Goal: Transaction & Acquisition: Obtain resource

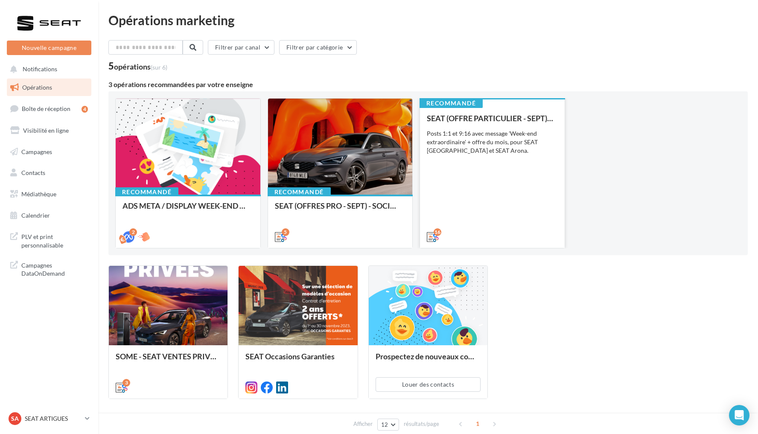
click at [499, 164] on div "SEAT (OFFRE PARTICULIER - SEPT) - SOCIAL MEDIA Posts 1:1 et 9:16 avec message '…" at bounding box center [492, 177] width 131 height 126
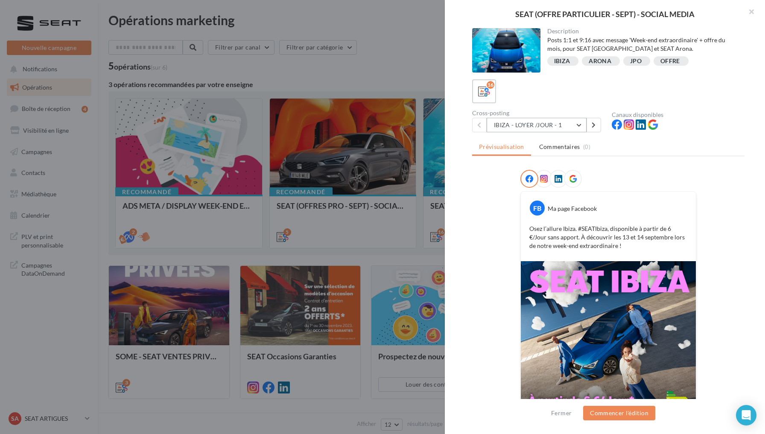
click at [565, 125] on button "IBIZA - LOYER /JOUR - 1" at bounding box center [537, 125] width 100 height 15
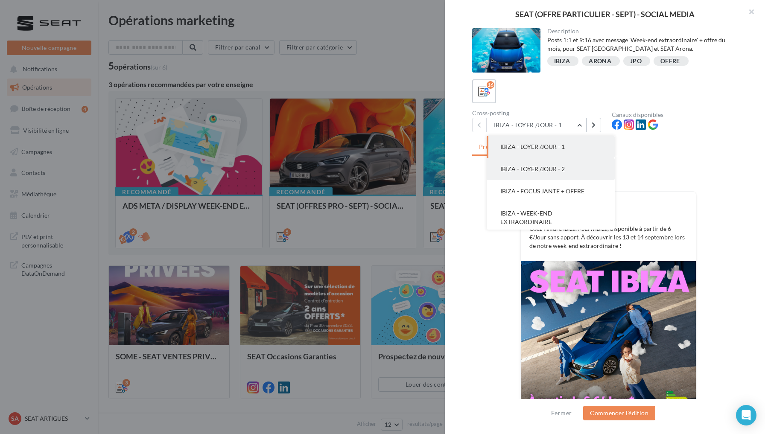
click at [560, 168] on span "IBIZA - LOYER /JOUR - 2" at bounding box center [532, 168] width 64 height 7
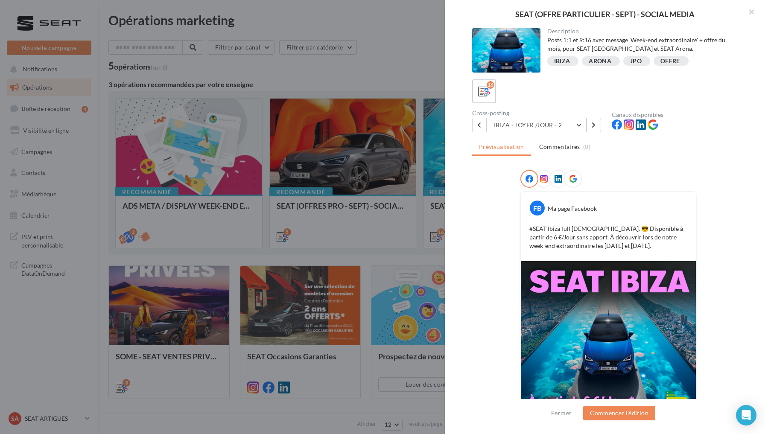
click at [558, 183] on span at bounding box center [559, 179] width 8 height 9
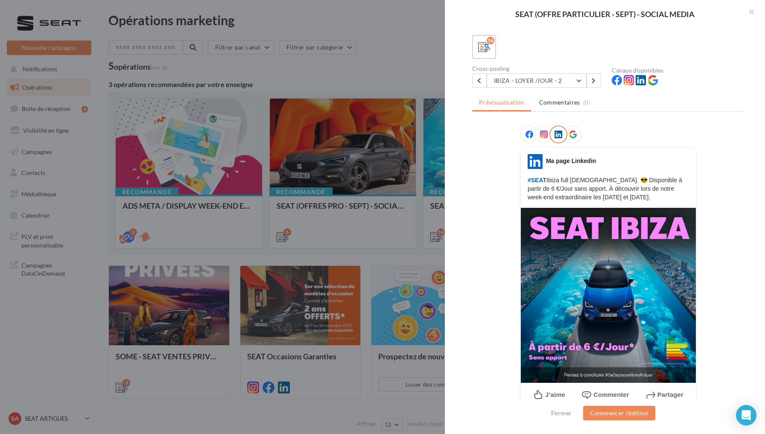
scroll to position [52, 0]
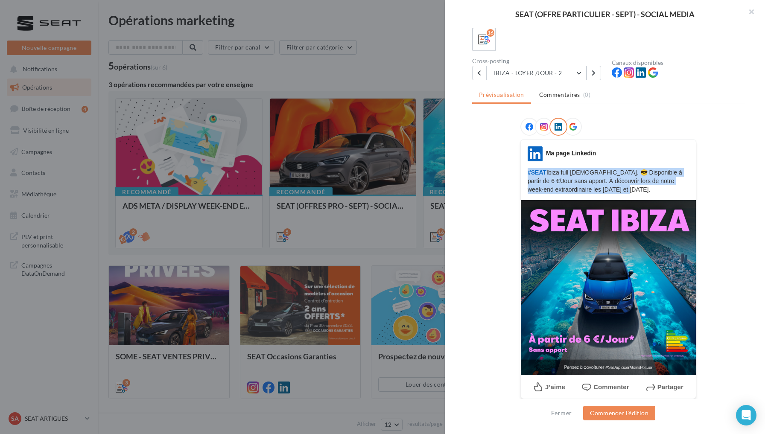
drag, startPoint x: 523, startPoint y: 172, endPoint x: 639, endPoint y: 188, distance: 117.7
click at [639, 188] on div "LinkedIn Ma page Linkedin #SEAT Ibiza full charisme. 😎 Disponible à partir de 6…" at bounding box center [608, 169] width 175 height 47
copy p "#SEAT Ibiza full charisme. 😎 Disponible à partir de 6 €/Jour sans apport. À déc…"
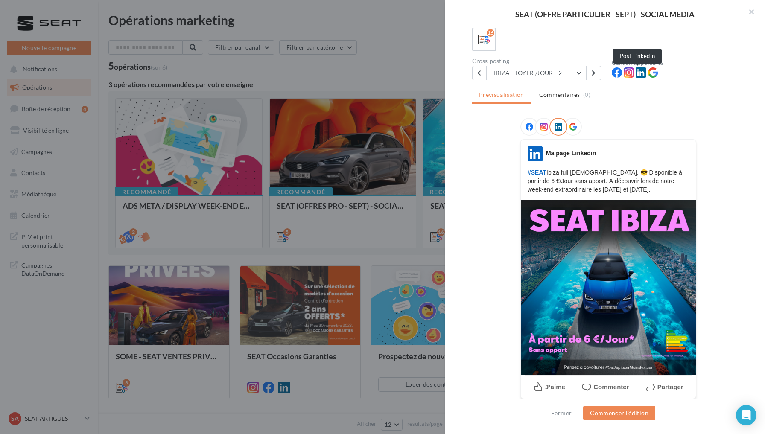
click at [640, 74] on icon at bounding box center [641, 72] width 10 height 10
click at [638, 75] on icon at bounding box center [641, 72] width 10 height 10
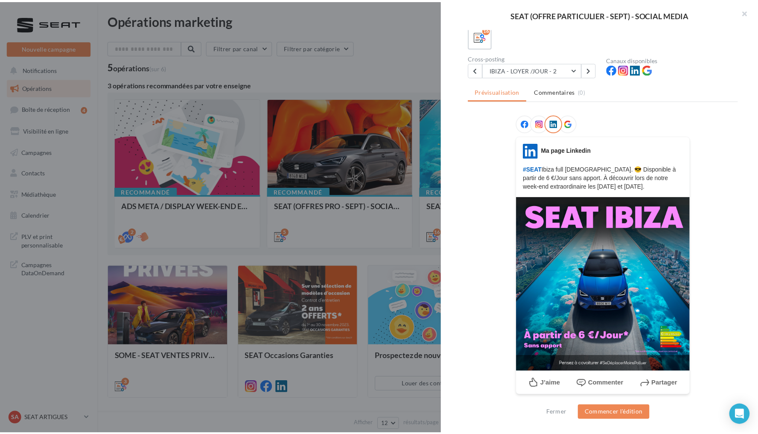
scroll to position [55, 0]
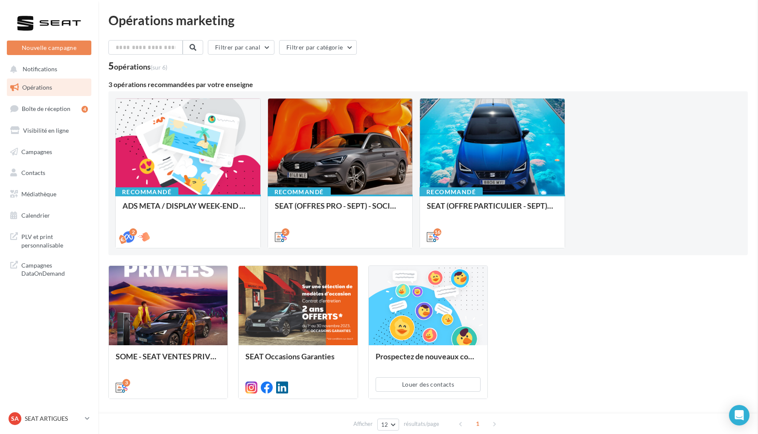
click at [68, 185] on link "Médiathèque" at bounding box center [49, 194] width 88 height 18
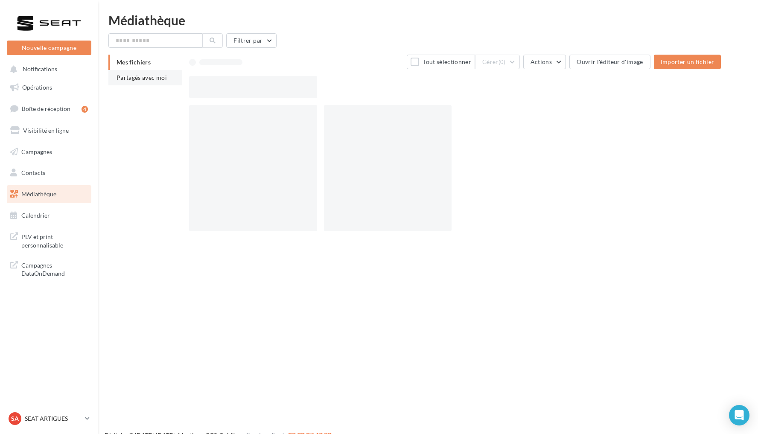
click at [143, 82] on li "Partagés avec moi" at bounding box center [145, 77] width 74 height 15
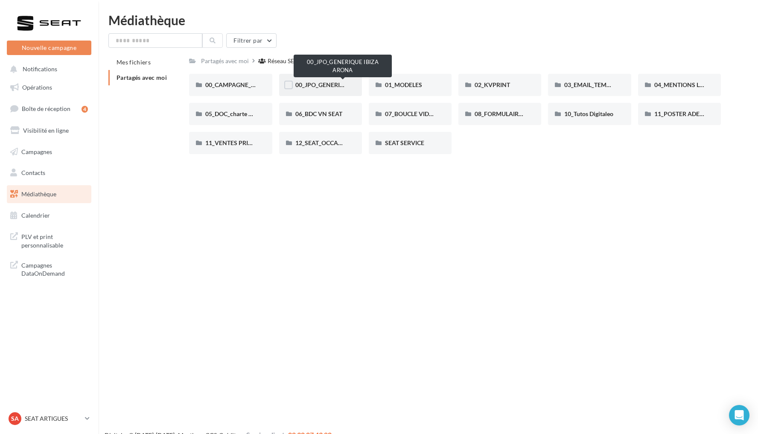
click at [339, 87] on span "00_JPO_GENERIQUE IBIZA ARONA" at bounding box center [343, 84] width 96 height 7
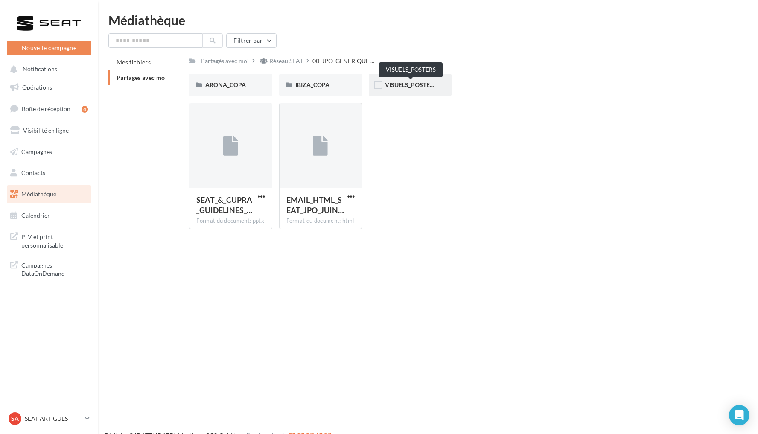
click at [393, 85] on span "VISUELS_POSTERS" at bounding box center [411, 84] width 52 height 7
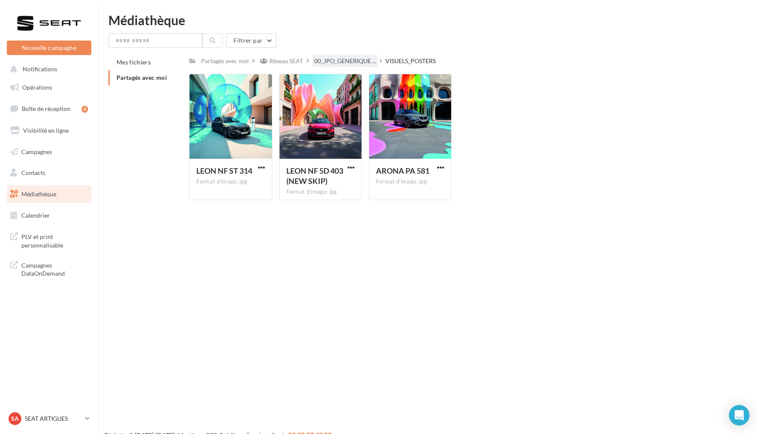
click at [354, 60] on span "00_JPO_GENERIQUE ..." at bounding box center [345, 61] width 62 height 9
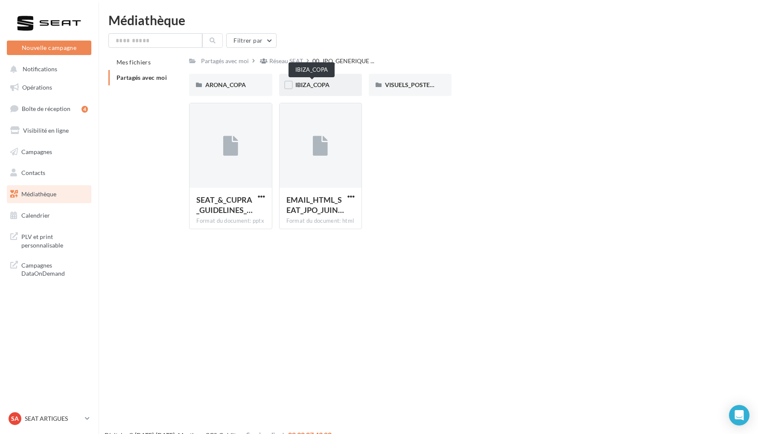
click at [324, 82] on span "IBIZA_COPA" at bounding box center [312, 84] width 34 height 7
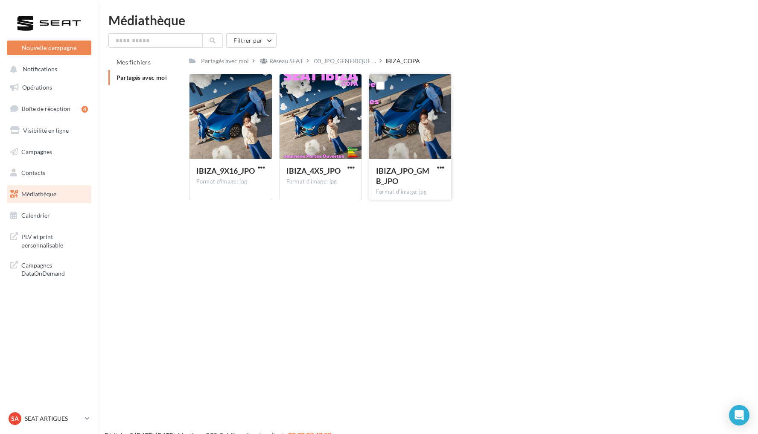
click at [446, 172] on div "IBIZA_JPO_GMB_JPO Format d'image: jpg" at bounding box center [410, 179] width 82 height 40
click at [443, 170] on span "button" at bounding box center [440, 167] width 7 height 7
click at [430, 183] on button "Télécharger" at bounding box center [403, 184] width 85 height 22
click at [355, 58] on span "00_JPO_GENERIQUE ..." at bounding box center [345, 61] width 62 height 9
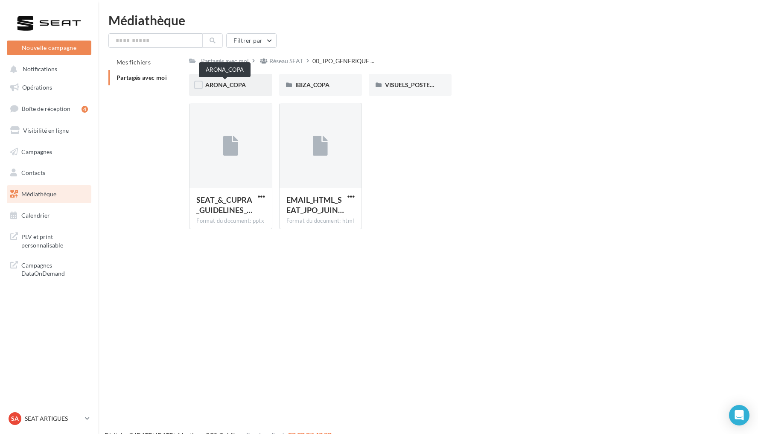
click at [230, 88] on span "ARONA_COPA" at bounding box center [225, 84] width 41 height 7
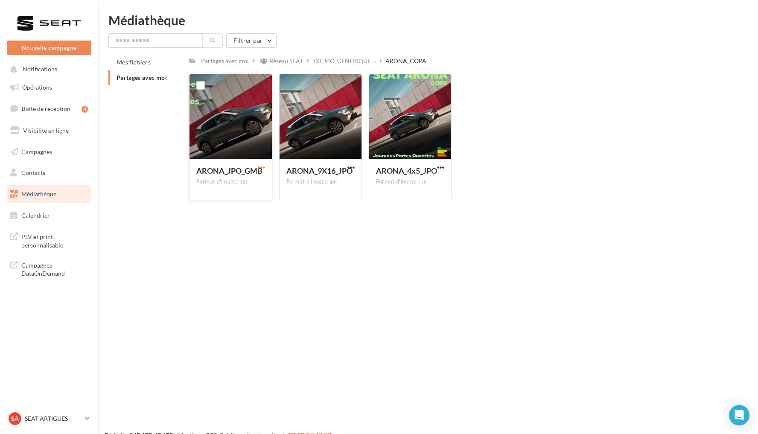
click at [261, 166] on span "button" at bounding box center [261, 167] width 7 height 7
click at [241, 184] on button "Télécharger" at bounding box center [223, 184] width 85 height 22
click at [259, 168] on span "button" at bounding box center [261, 167] width 7 height 7
click at [241, 184] on button "Télécharger" at bounding box center [223, 184] width 85 height 22
click at [51, 89] on span "Opérations" at bounding box center [37, 87] width 30 height 7
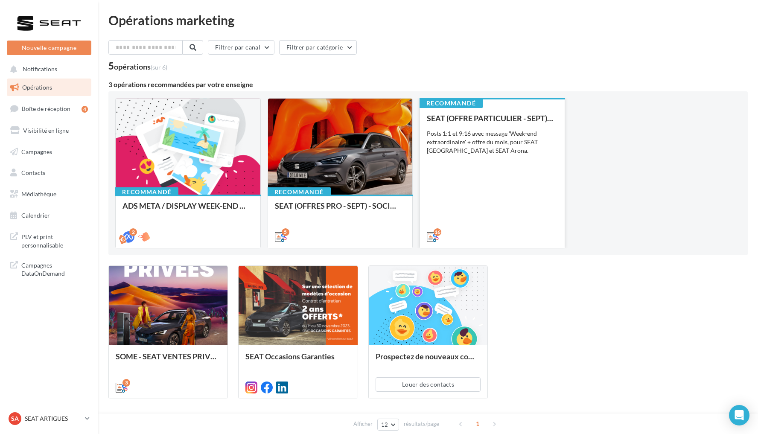
click at [522, 162] on div "SEAT (OFFRE PARTICULIER - SEPT) - SOCIAL MEDIA Posts 1:1 et 9:16 avec message '…" at bounding box center [492, 177] width 131 height 126
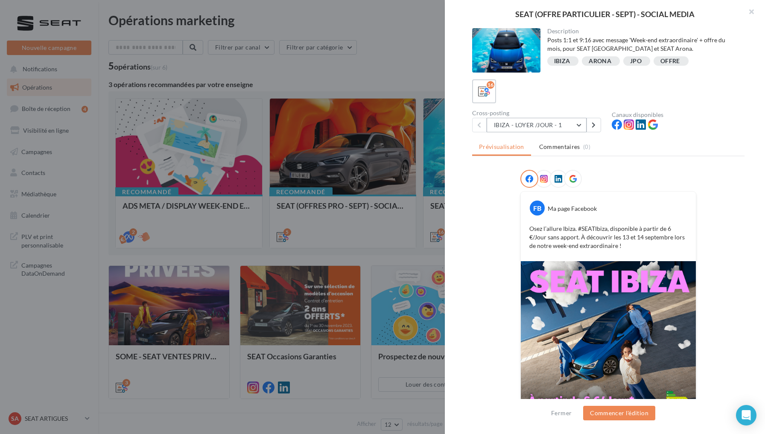
click at [578, 122] on button "IBIZA - LOYER /JOUR - 1" at bounding box center [537, 125] width 100 height 15
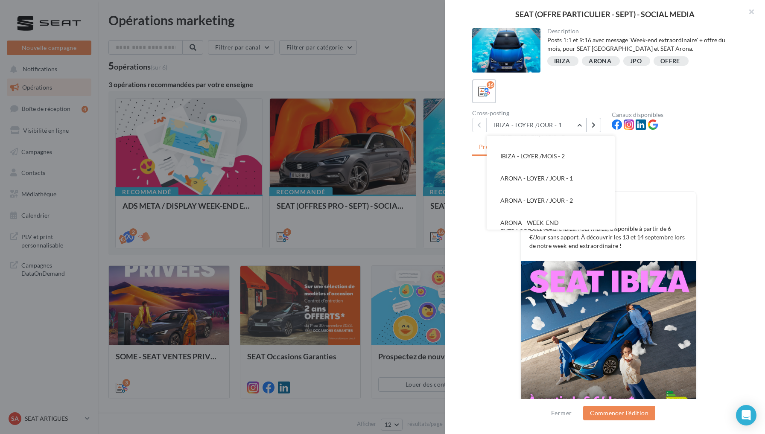
scroll to position [113, 0]
click at [574, 178] on button "ARONA - LOYER / JOUR - 1" at bounding box center [551, 175] width 128 height 22
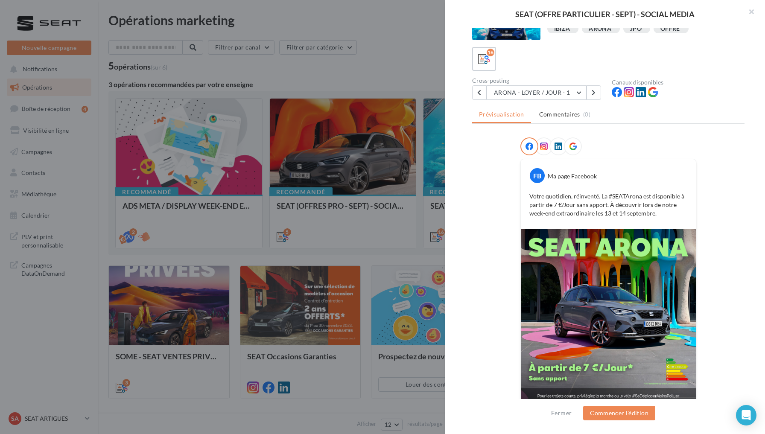
scroll to position [38, 0]
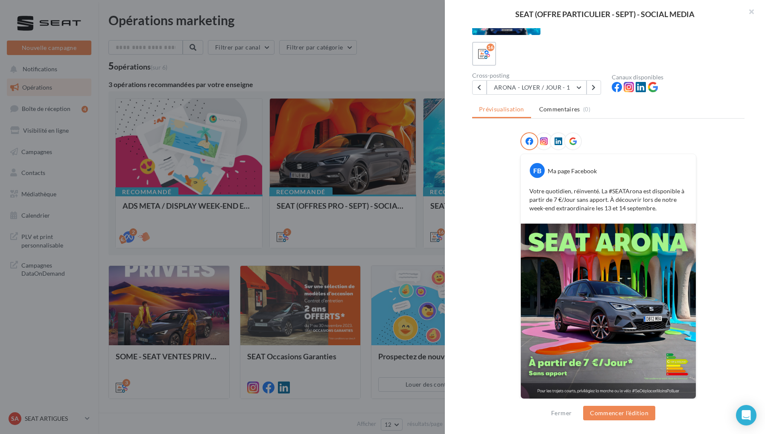
click at [561, 79] on div "Cross-posting ARONA - LOYER / JOUR - 1 IBIZA - LOYER /JOUR - 1 IBIZA - LOYER /J…" at bounding box center [542, 84] width 140 height 22
click at [558, 89] on button "ARONA - LOYER / JOUR - 1" at bounding box center [537, 87] width 100 height 15
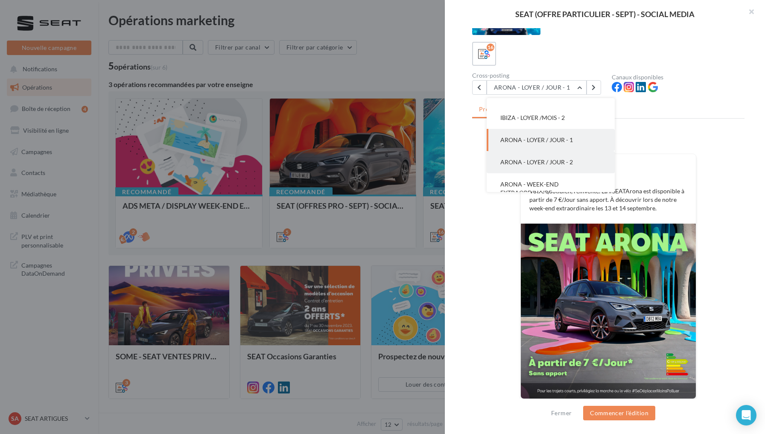
click at [540, 161] on span "ARONA - LOYER / JOUR - 2" at bounding box center [536, 161] width 73 height 7
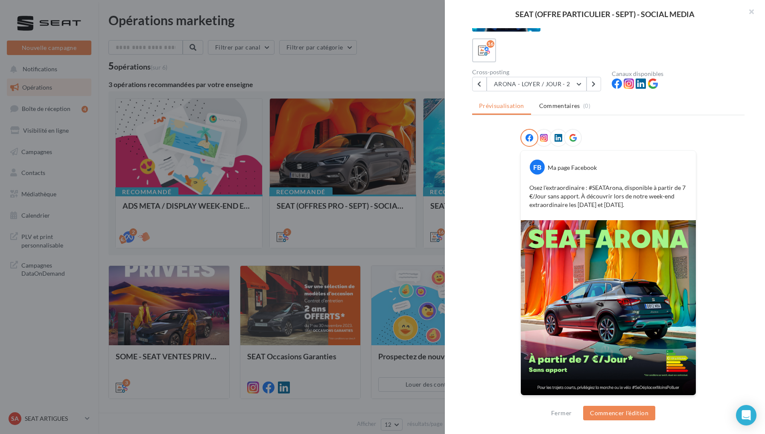
scroll to position [41, 0]
click at [554, 81] on button "ARONA - LOYER / JOUR - 2" at bounding box center [537, 84] width 100 height 15
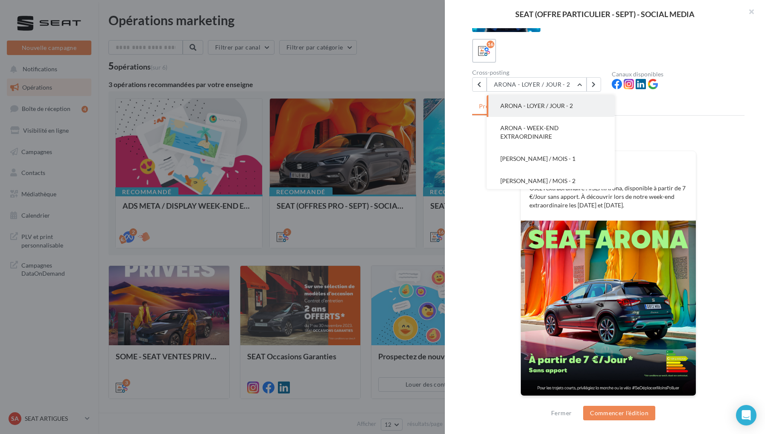
scroll to position [178, 0]
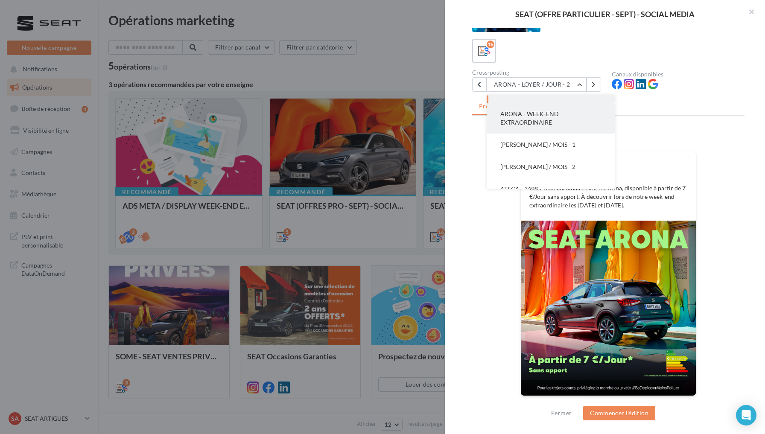
click at [562, 120] on button "ARONA - WEEK-END EXTRAORDINAIRE" at bounding box center [551, 118] width 128 height 31
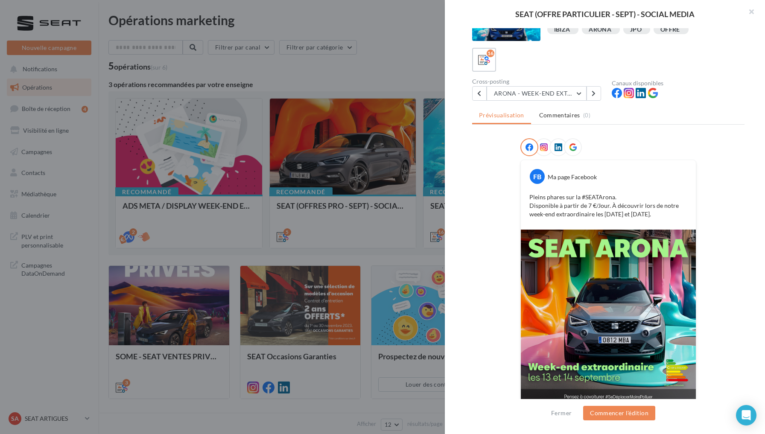
scroll to position [32, 0]
click at [538, 86] on button "ARONA - WEEK-END EXTRAORDINAIRE" at bounding box center [537, 93] width 100 height 15
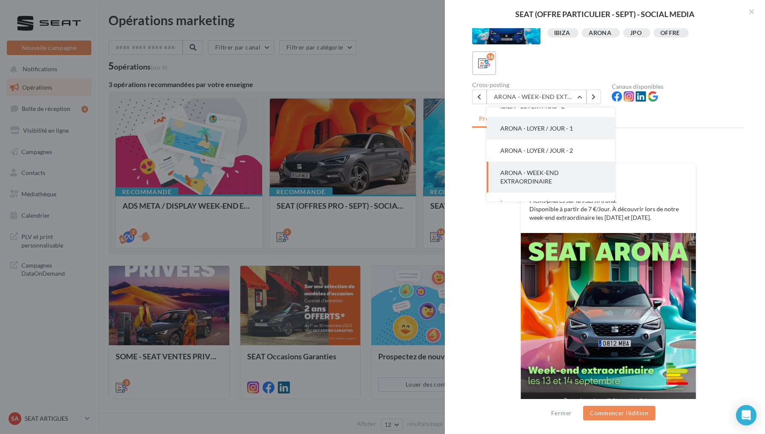
scroll to position [138, 0]
click at [567, 118] on button "ARONA - LOYER / JOUR - 1" at bounding box center [551, 122] width 128 height 22
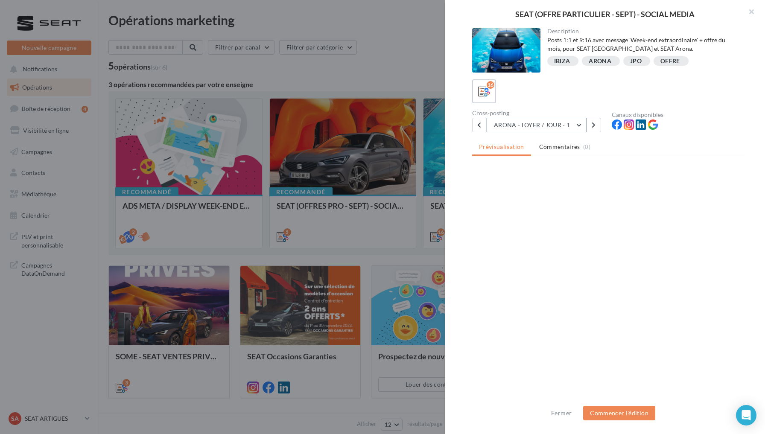
scroll to position [0, 0]
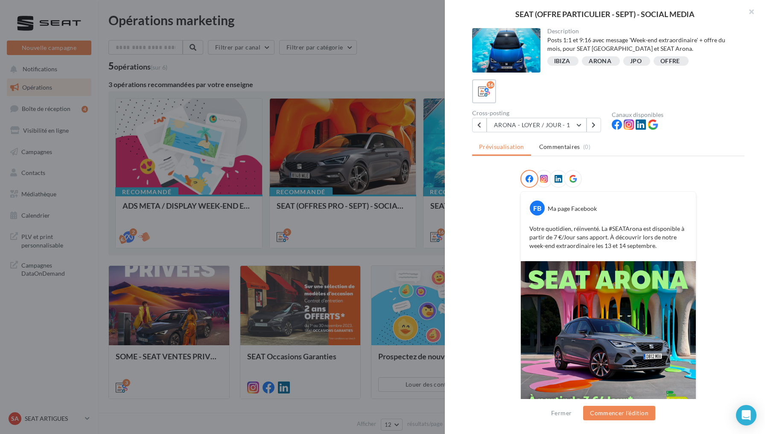
click at [557, 182] on icon at bounding box center [559, 179] width 8 height 8
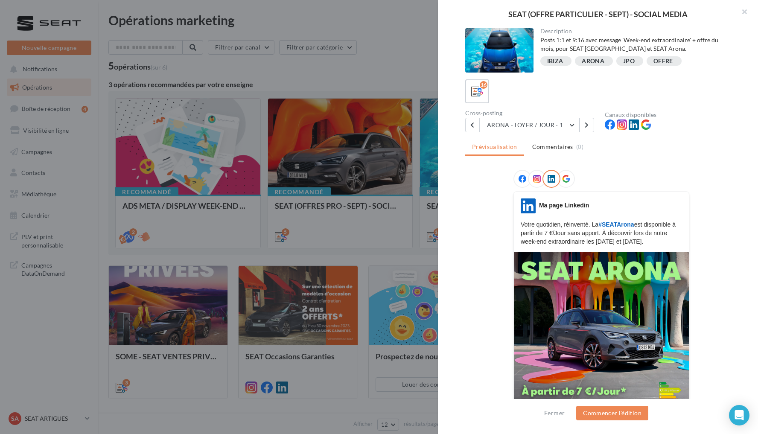
click at [392, 72] on div at bounding box center [379, 217] width 758 height 434
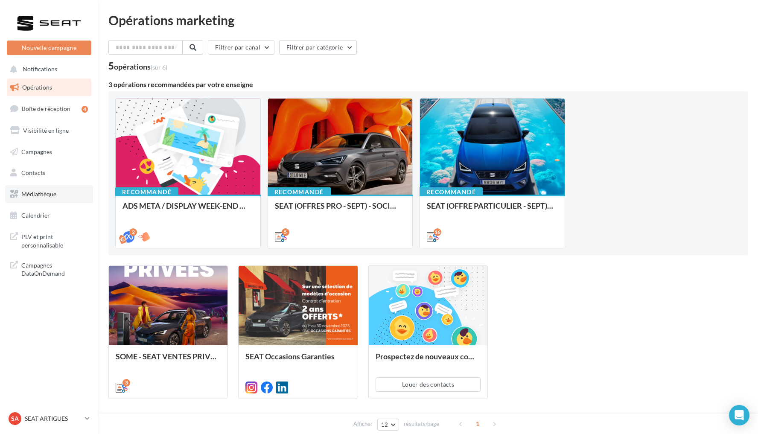
click at [55, 195] on span "Médiathèque" at bounding box center [38, 193] width 35 height 7
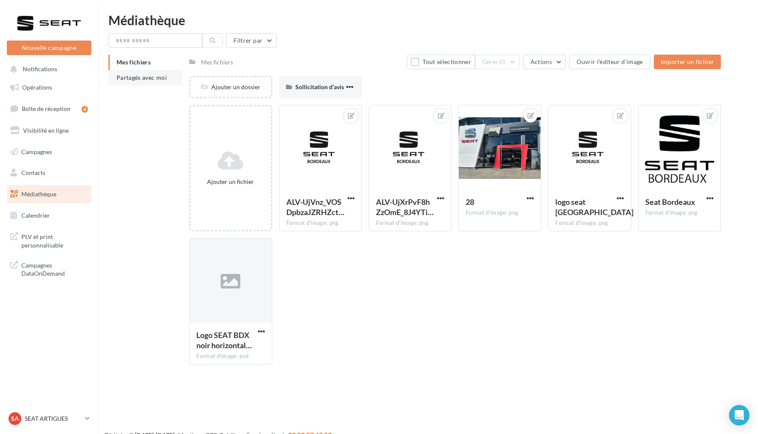
click at [146, 78] on span "Partagés avec moi" at bounding box center [142, 77] width 50 height 7
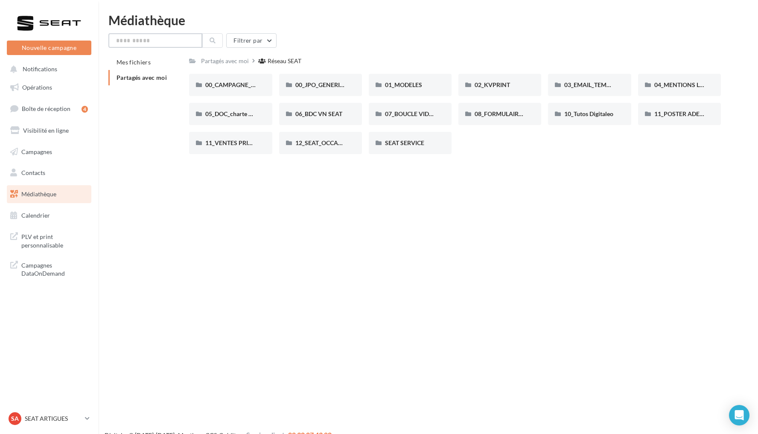
click at [160, 43] on input "text" at bounding box center [155, 40] width 94 height 15
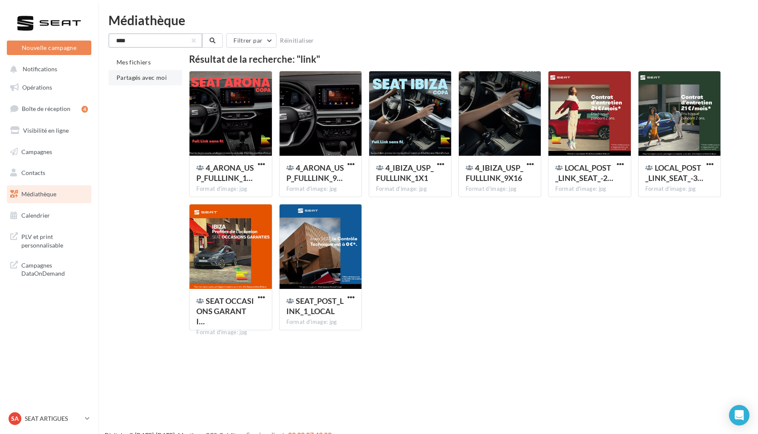
type input "****"
click at [151, 77] on span "Partagés avec moi" at bounding box center [142, 77] width 50 height 7
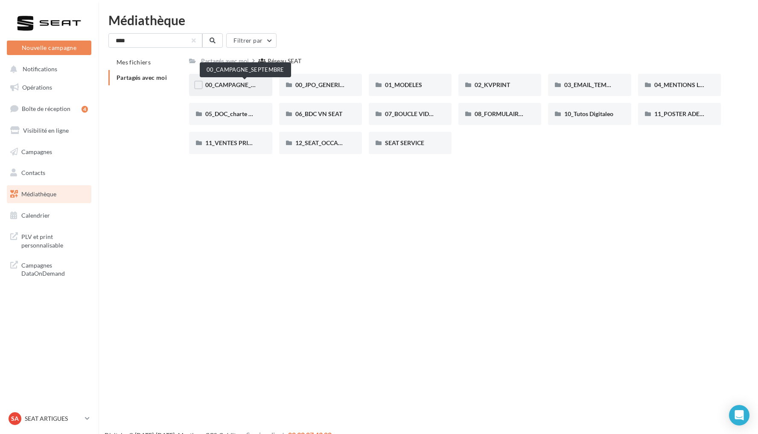
click at [249, 86] on span "00_CAMPAGNE_SEPTEMBRE" at bounding box center [245, 84] width 80 height 7
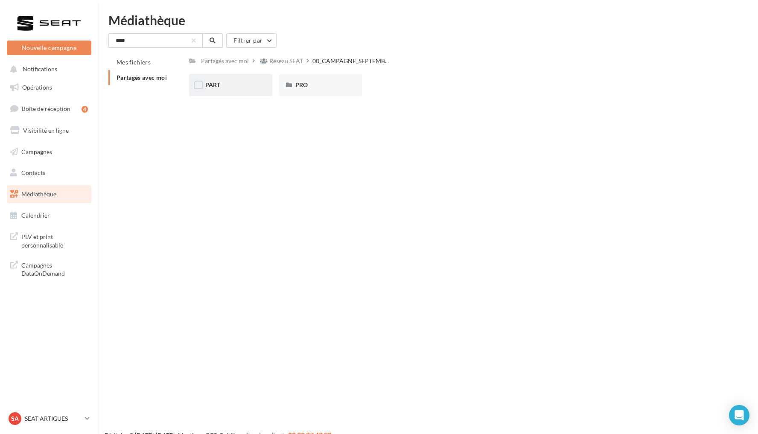
click at [245, 87] on div "PART" at bounding box center [230, 85] width 50 height 9
click at [239, 86] on div "ARONA" at bounding box center [230, 85] width 50 height 9
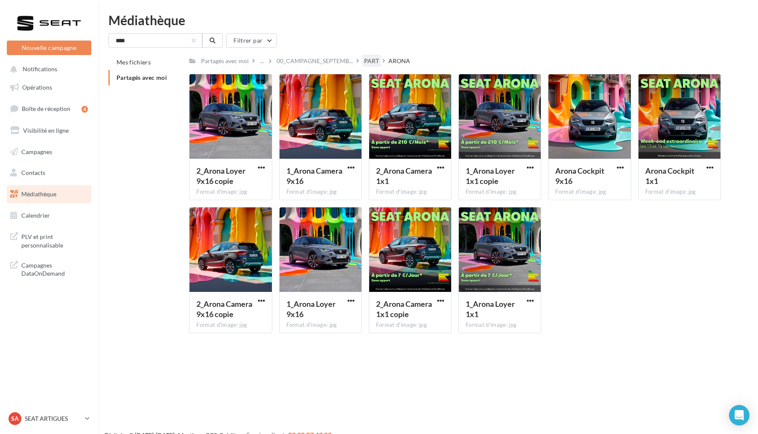
click at [375, 61] on div "PART" at bounding box center [371, 61] width 15 height 9
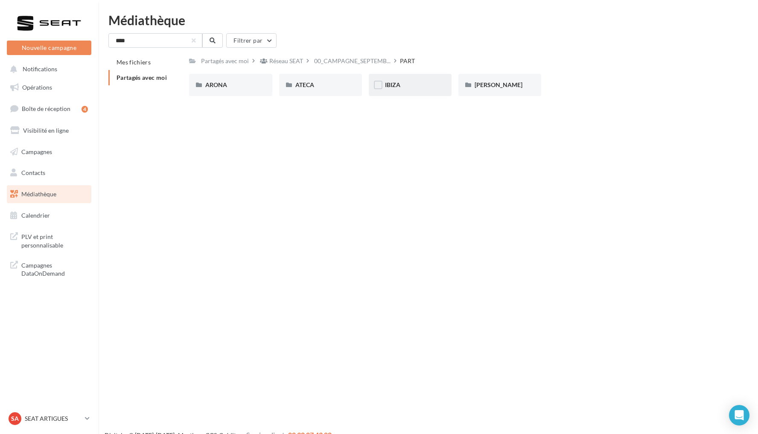
click at [425, 87] on div "IBIZA" at bounding box center [410, 85] width 50 height 9
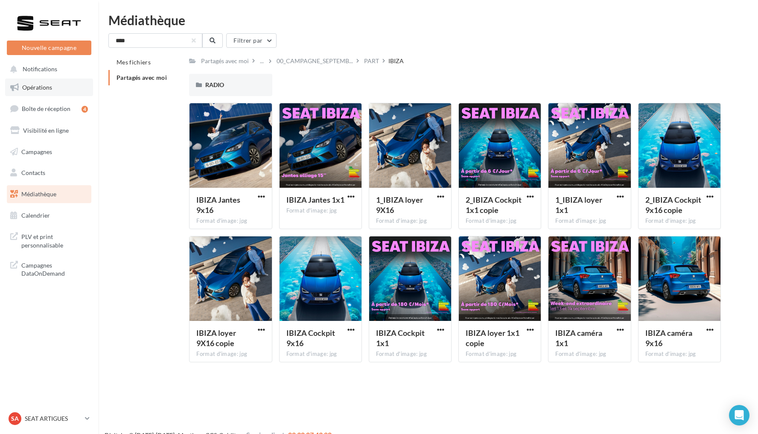
click at [64, 90] on link "Opérations" at bounding box center [49, 88] width 88 height 18
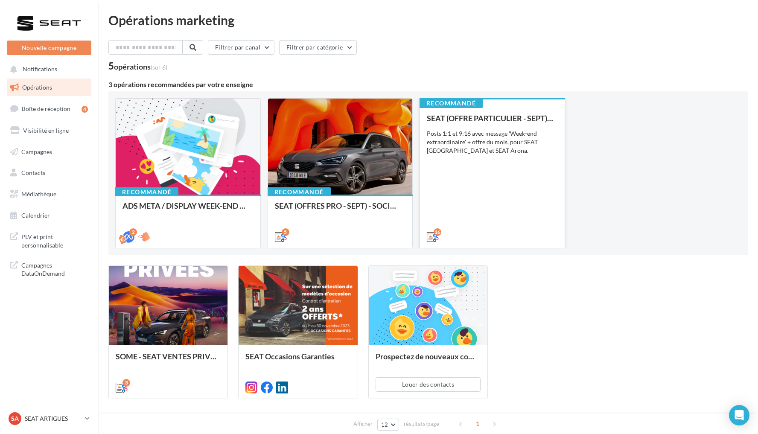
click at [516, 173] on div "SEAT (OFFRE PARTICULIER - SEPT) - SOCIAL MEDIA Posts 1:1 et 9:16 avec message '…" at bounding box center [492, 177] width 131 height 126
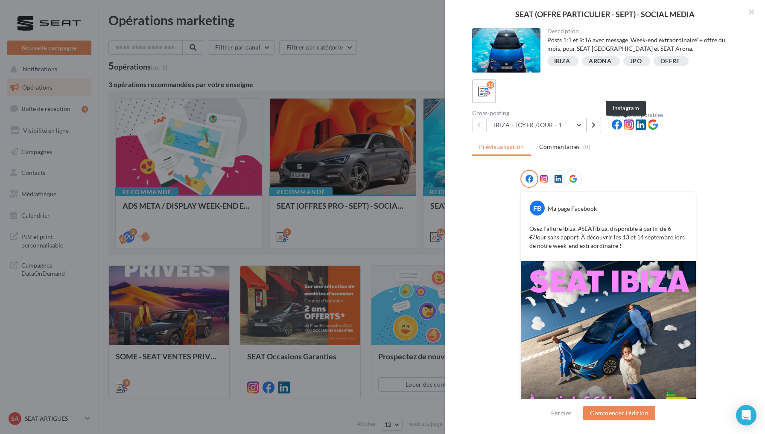
click at [624, 126] on icon at bounding box center [629, 125] width 10 height 10
click at [555, 181] on icon at bounding box center [559, 179] width 8 height 8
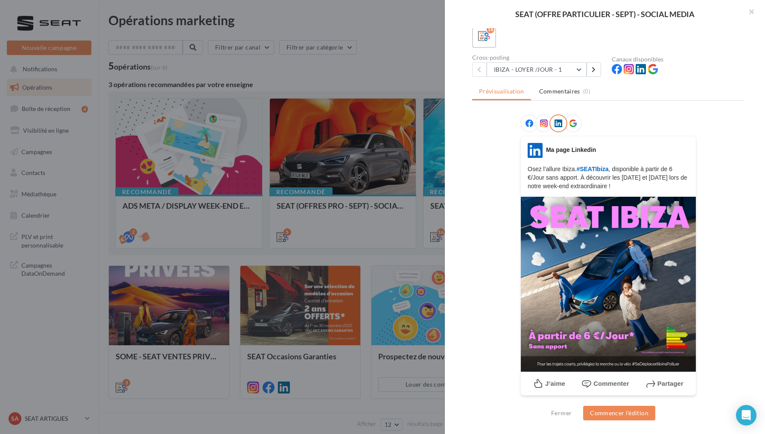
scroll to position [55, 0]
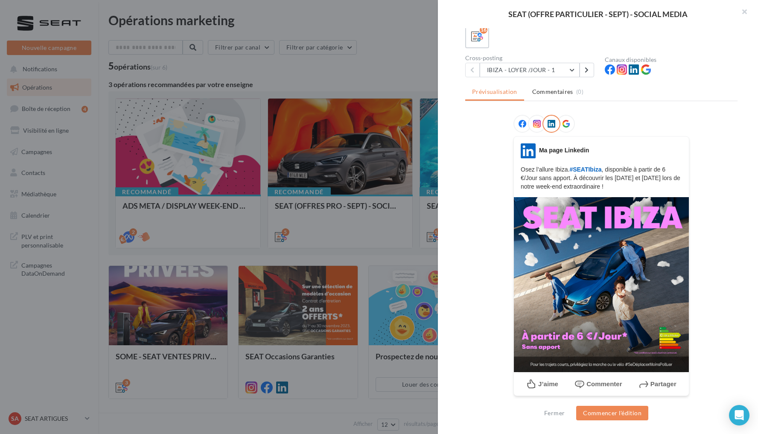
click at [406, 68] on div at bounding box center [379, 217] width 758 height 434
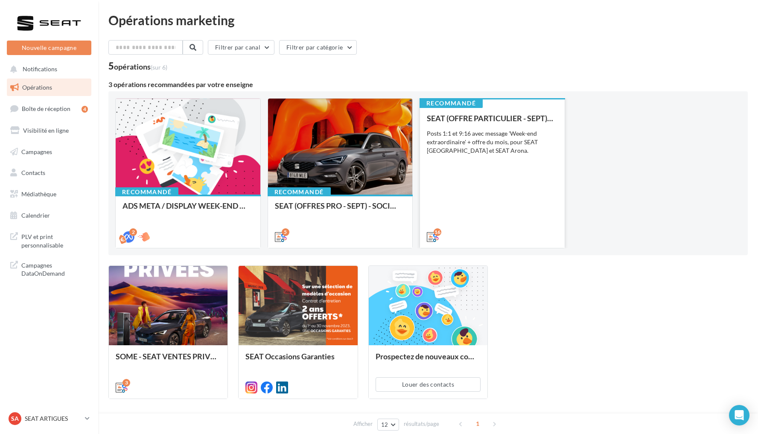
click at [534, 169] on div "SEAT (OFFRE PARTICULIER - SEPT) - SOCIAL MEDIA Posts 1:1 et 9:16 avec message '…" at bounding box center [492, 177] width 131 height 126
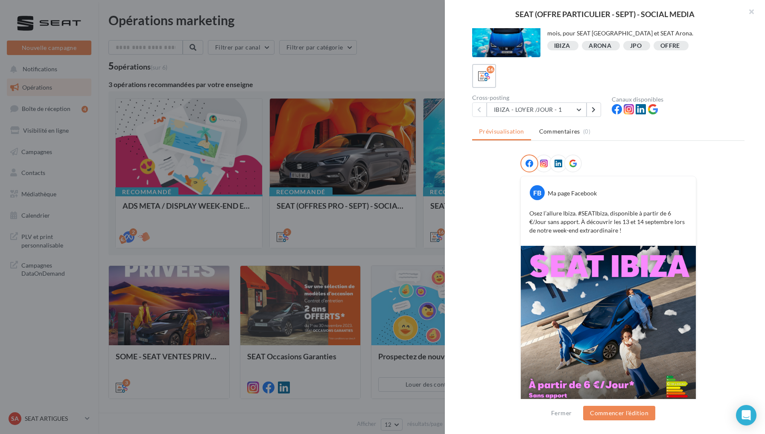
scroll to position [20, 0]
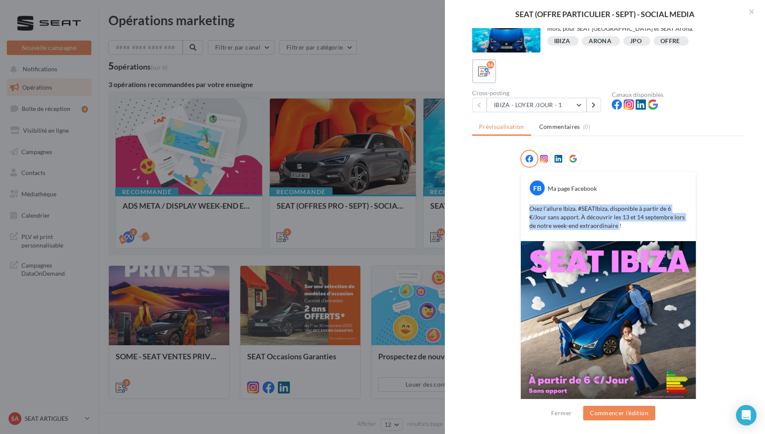
drag, startPoint x: 593, startPoint y: 225, endPoint x: 525, endPoint y: 206, distance: 69.5
click at [525, 207] on div "Osez l’allure Ibiza. #SEATIbiza, disponible à partir de 6 €/Jour sans apport. À…" at bounding box center [608, 217] width 171 height 30
click at [604, 225] on p "Osez l’allure Ibiza. #SEATIbiza, disponible à partir de 6 €/Jour sans apport. À…" at bounding box center [608, 217] width 158 height 26
click at [556, 160] on icon at bounding box center [559, 159] width 8 height 8
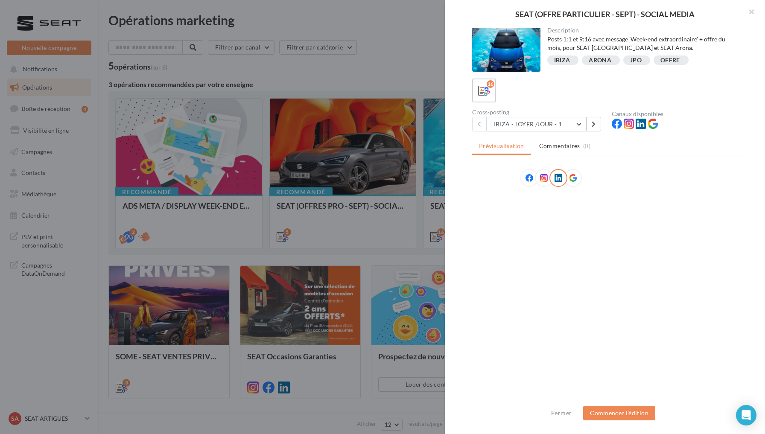
scroll to position [1, 0]
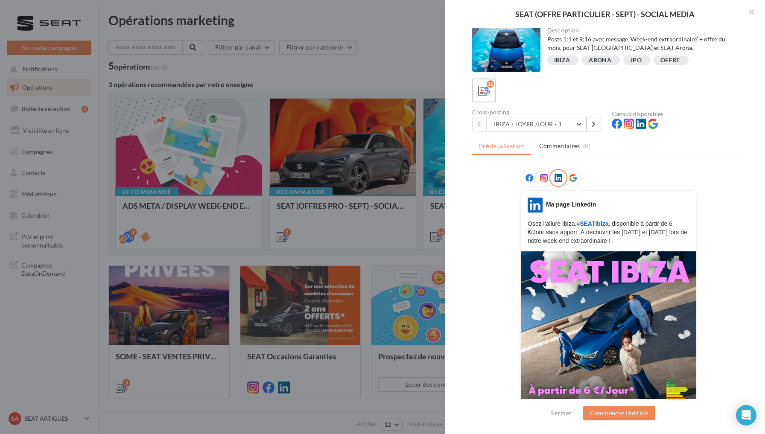
drag, startPoint x: 524, startPoint y: 223, endPoint x: 651, endPoint y: 242, distance: 127.8
click at [651, 243] on p "Osez l’allure Ibiza. #SEATIbiza , disponible à partir de 6 €/Jour sans apport. …" at bounding box center [608, 232] width 161 height 26
copy p "Osez l’allure Ibiza. #SEATIbiza , disponible à partir de 6 €/Jour sans apport. …"
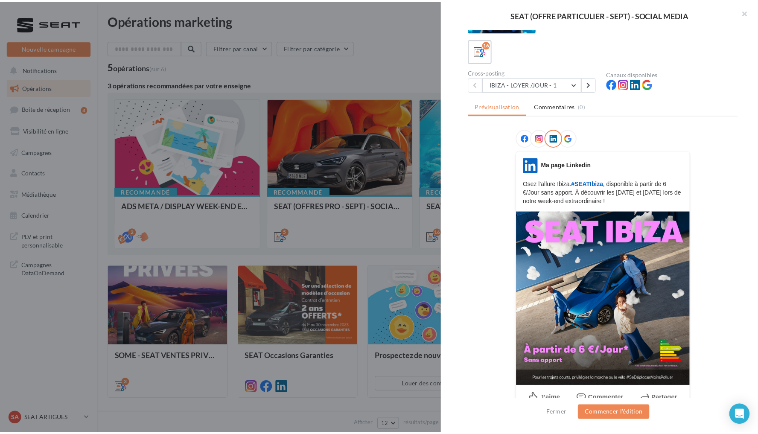
scroll to position [43, 0]
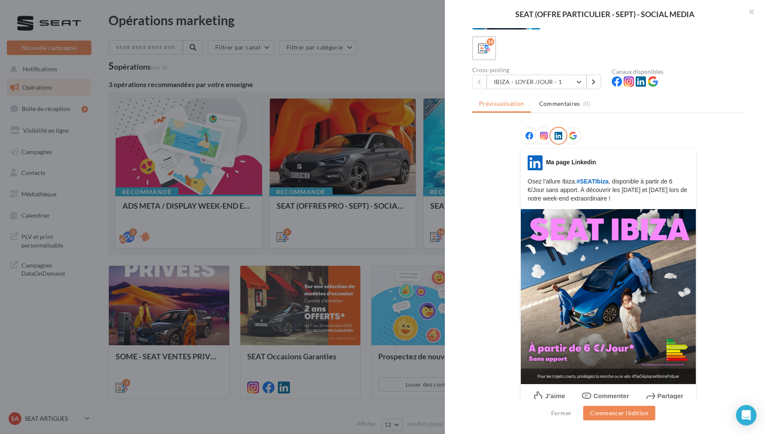
click at [392, 73] on div at bounding box center [382, 217] width 765 height 434
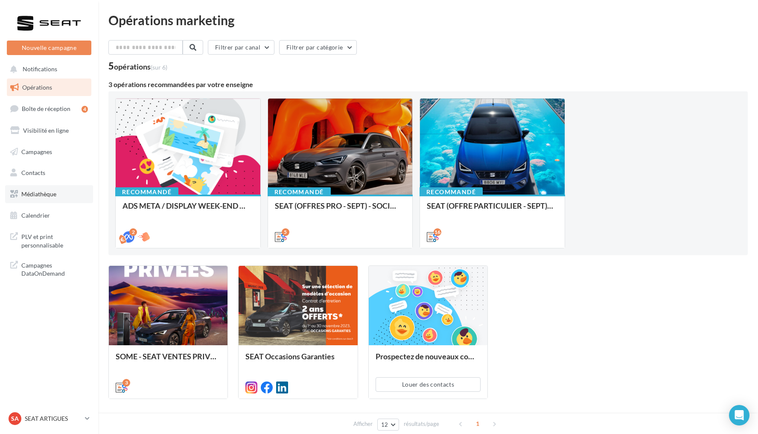
click at [75, 193] on link "Médiathèque" at bounding box center [49, 194] width 88 height 18
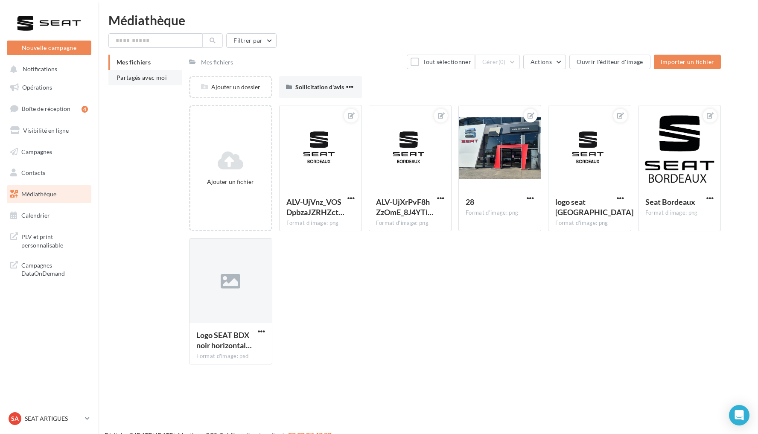
drag, startPoint x: 0, startPoint y: 0, endPoint x: 154, endPoint y: 79, distance: 172.6
click at [154, 79] on span "Partagés avec moi" at bounding box center [142, 77] width 50 height 7
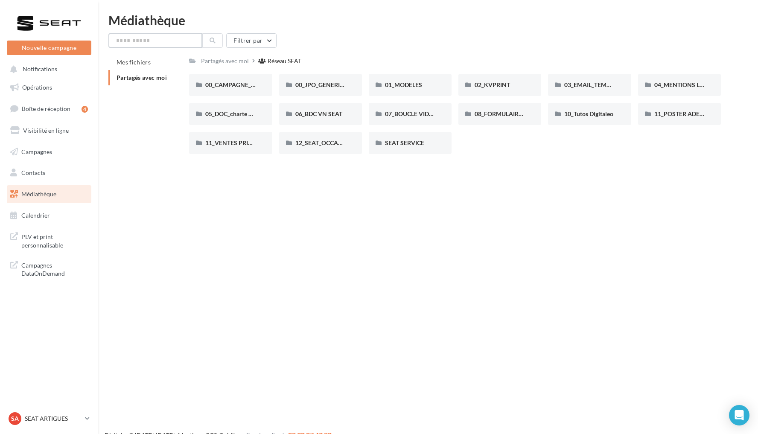
click at [159, 38] on input "text" at bounding box center [155, 40] width 94 height 15
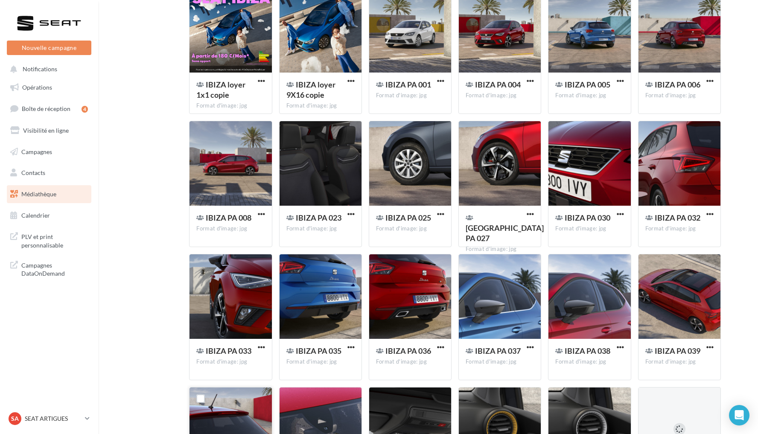
scroll to position [62, 0]
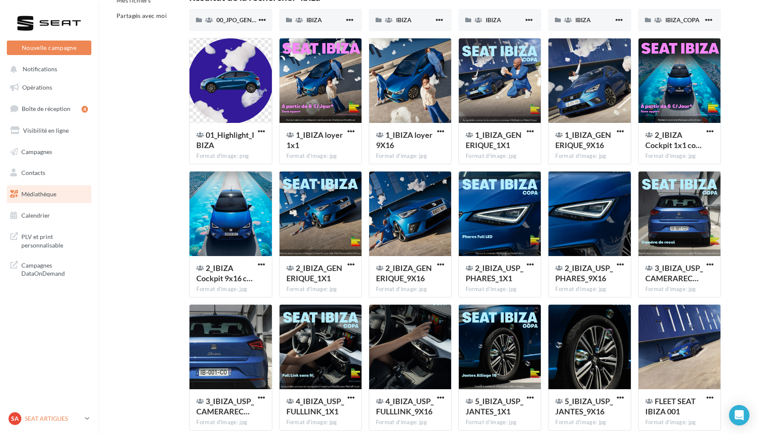
type input "*****"
click at [52, 421] on p "SEAT ARTIGUES" at bounding box center [53, 419] width 57 height 9
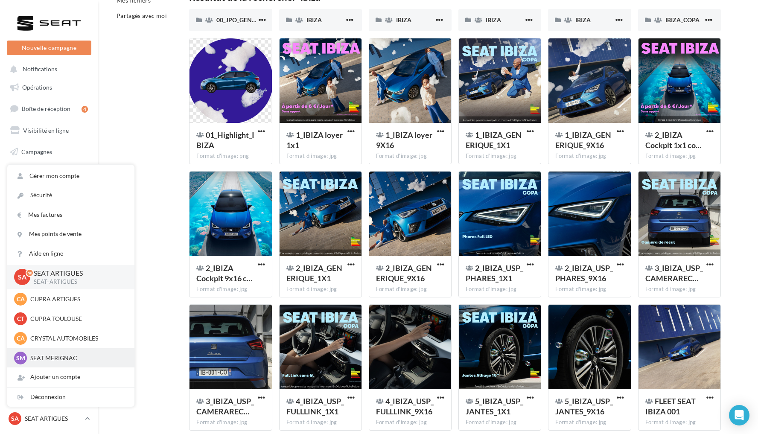
click at [63, 364] on div "SM SEAT MERIGNAC SEAT-MERIGNAC" at bounding box center [71, 358] width 114 height 13
